Goal: Information Seeking & Learning: Learn about a topic

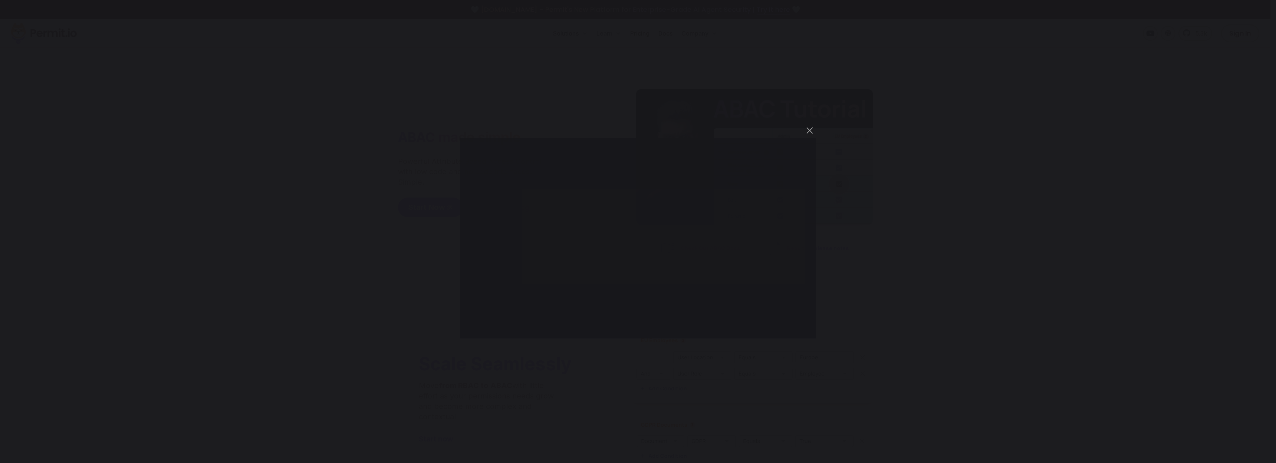
click at [149, 104] on div "You can close this modal content with the ESC key" at bounding box center [638, 231] width 1276 height 463
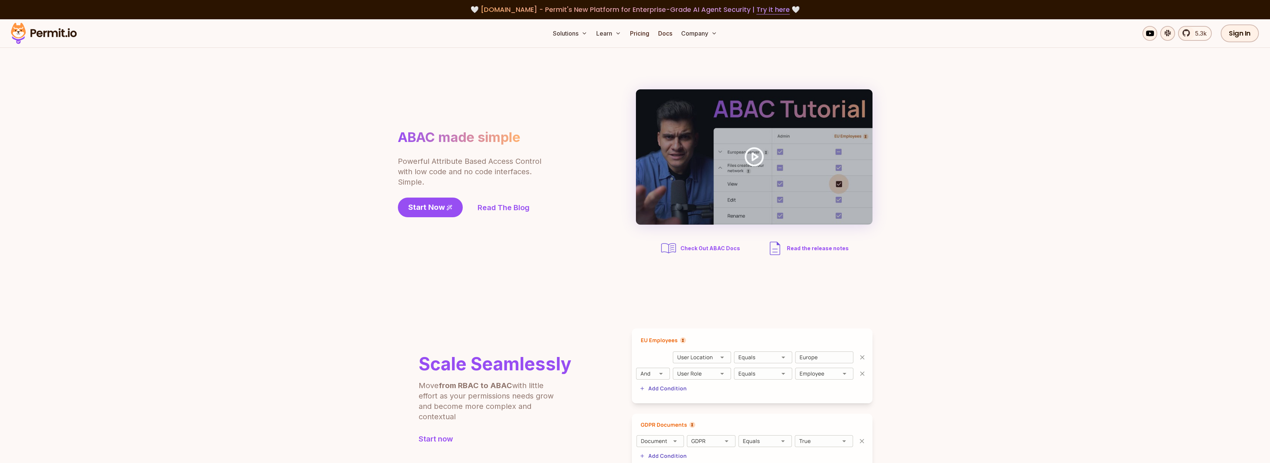
click at [62, 31] on img at bounding box center [43, 33] width 73 height 25
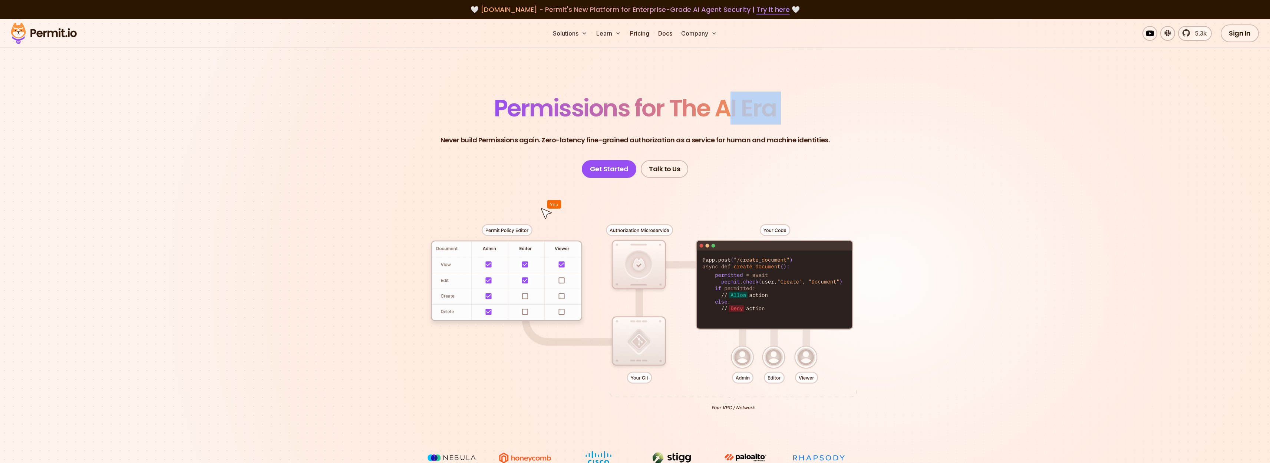
drag, startPoint x: 835, startPoint y: 105, endPoint x: 465, endPoint y: 107, distance: 370.2
click at [475, 107] on header "Permissions for The AI Era Never build Permissions again. Zero-latency fine-gra…" at bounding box center [635, 137] width 519 height 82
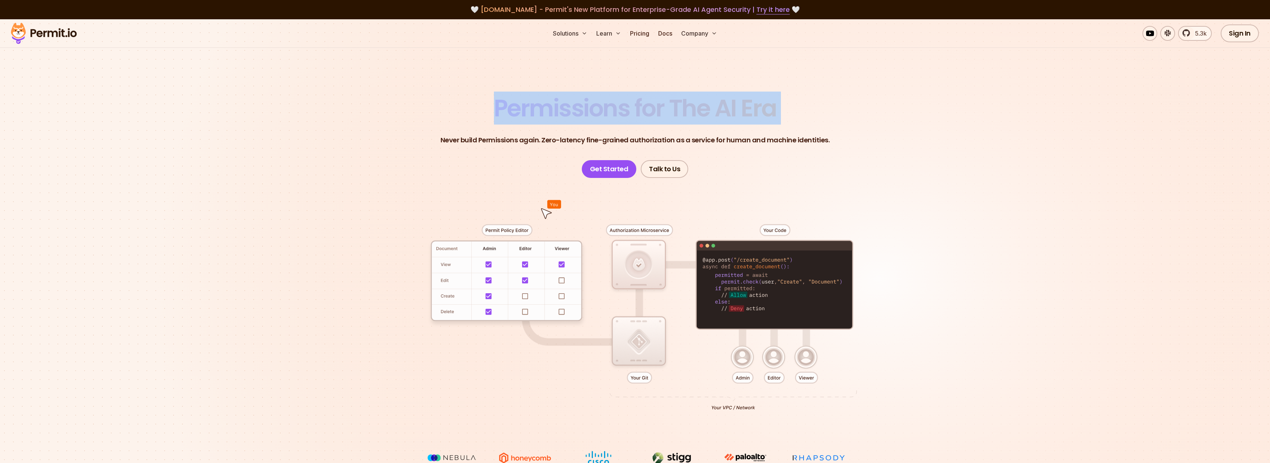
click at [465, 107] on header "Permissions for The AI Era Never build Permissions again. Zero-latency fine-gra…" at bounding box center [635, 137] width 519 height 82
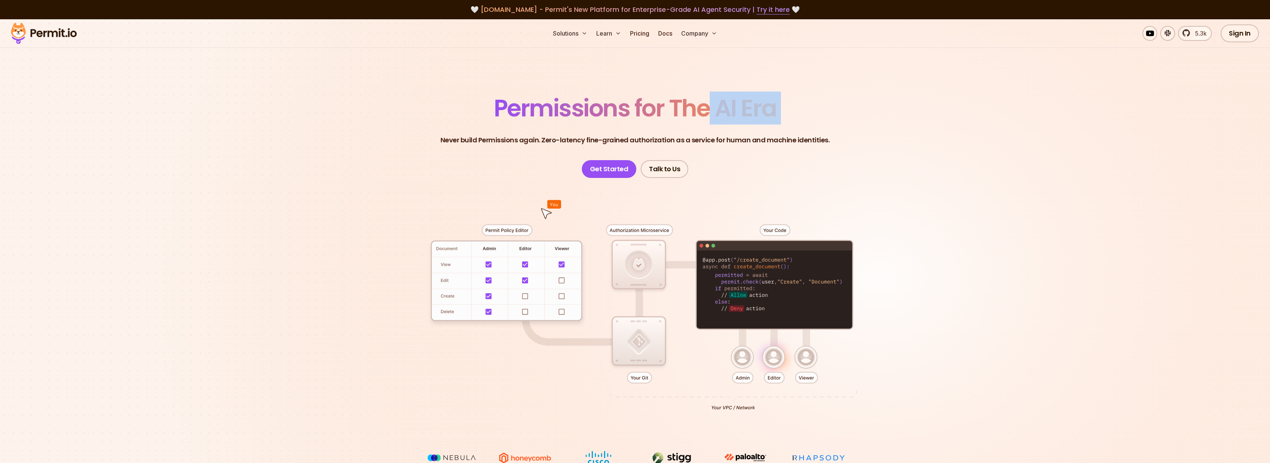
drag, startPoint x: 465, startPoint y: 107, endPoint x: 740, endPoint y: 122, distance: 275.6
click at [739, 122] on header "Permissions for The AI Era Never build Permissions again. Zero-latency fine-gra…" at bounding box center [635, 137] width 519 height 82
click at [769, 151] on header "Permissions for The AI Era Never build Permissions again. Zero-latency fine-gra…" at bounding box center [635, 137] width 519 height 82
drag, startPoint x: 722, startPoint y: 138, endPoint x: 811, endPoint y: 138, distance: 89.0
click at [801, 138] on p "Never build Permissions again. Zero-latency fine-grained authorization as a ser…" at bounding box center [635, 140] width 389 height 10
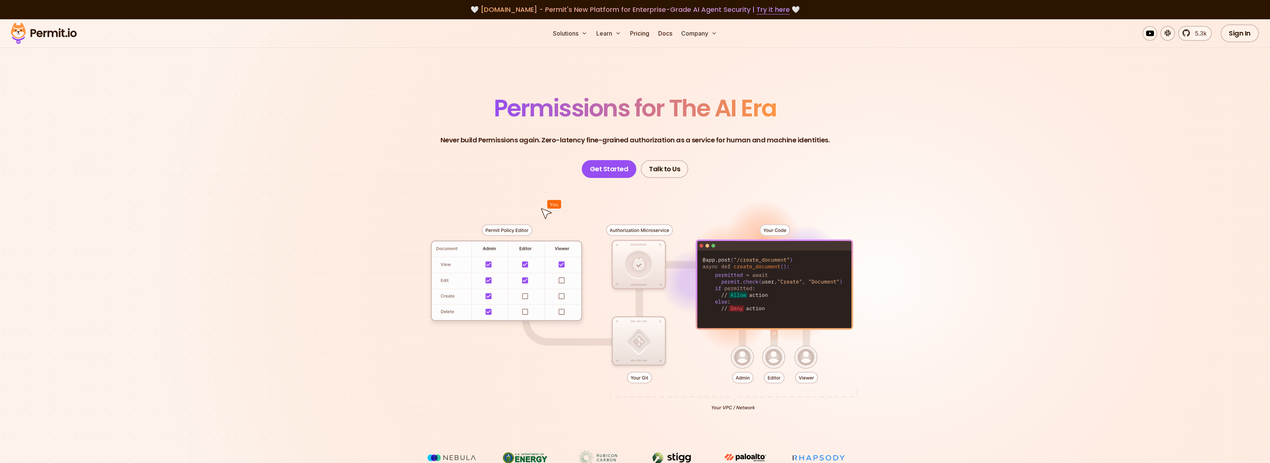
click at [827, 135] on header "Permissions for The AI Era Never build Permissions again. Zero-latency fine-gra…" at bounding box center [635, 137] width 519 height 82
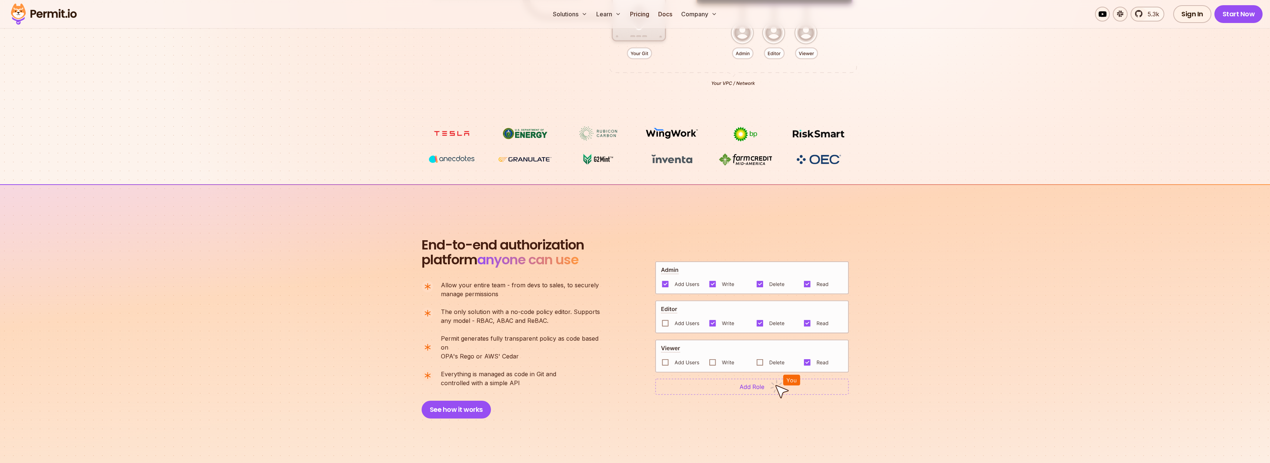
scroll to position [408, 0]
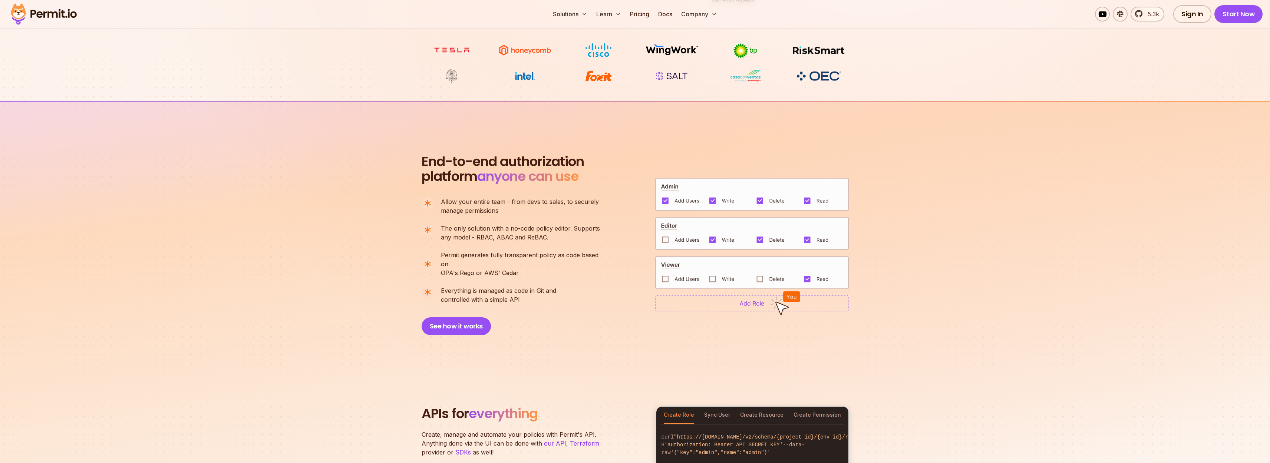
drag, startPoint x: 442, startPoint y: 275, endPoint x: 651, endPoint y: 333, distance: 216.5
click at [651, 333] on section "End-to-end authorization platform anyone can use A no-code authorization platfo…" at bounding box center [635, 236] width 1270 height 270
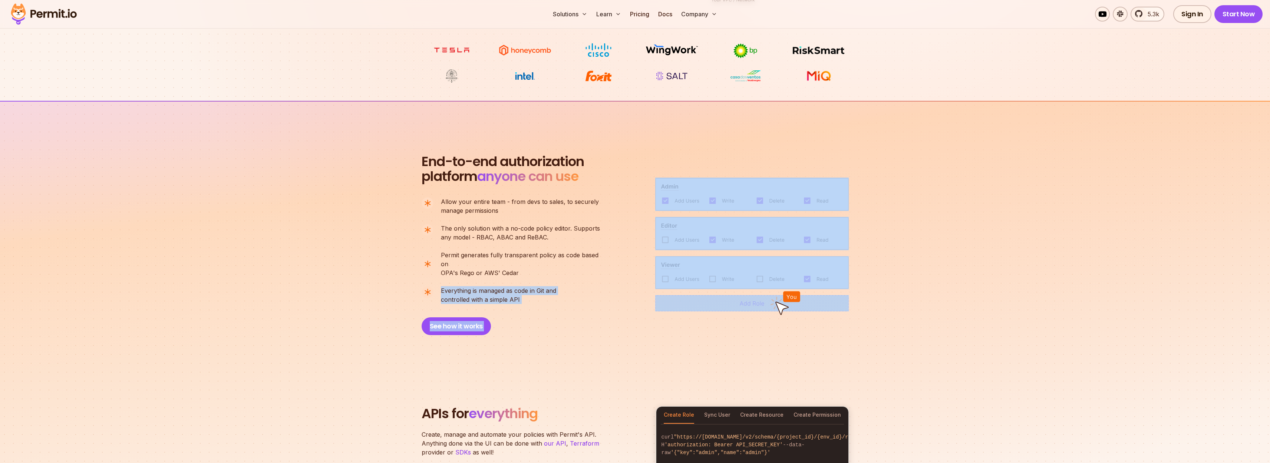
click at [536, 286] on span "Everything is managed as code in Git and" at bounding box center [498, 290] width 115 height 9
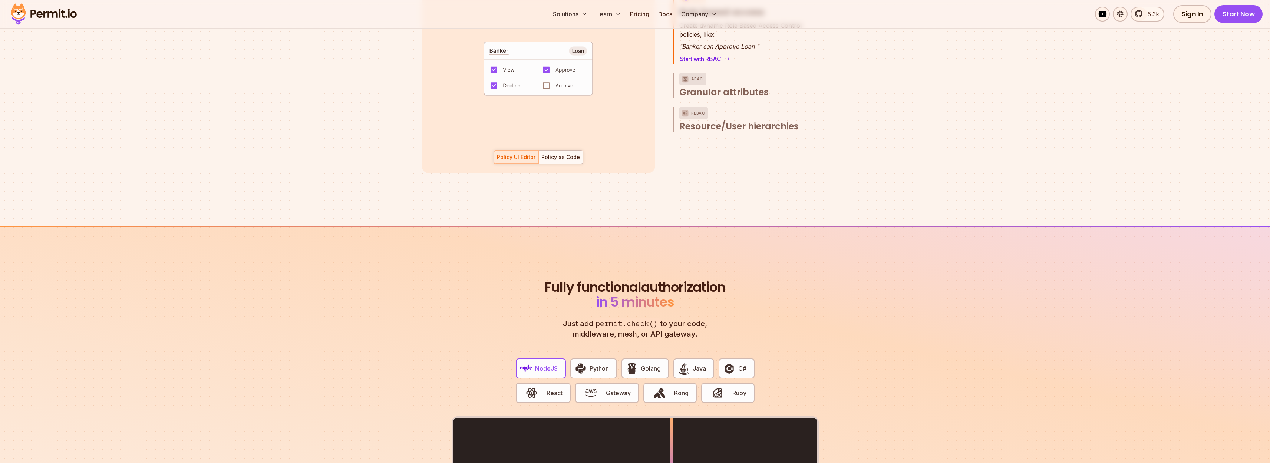
scroll to position [724, 0]
